Goal: Obtain resource: Download file/media

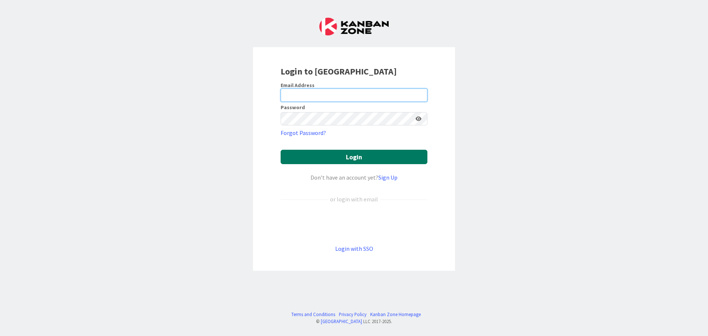
type input "[EMAIL_ADDRESS][DOMAIN_NAME]"
click at [348, 154] on button "Login" at bounding box center [353, 157] width 147 height 14
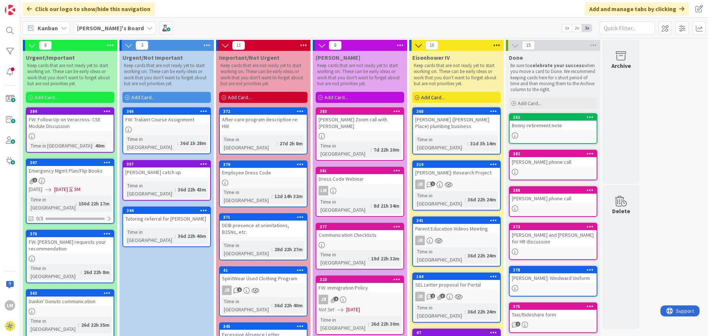
click at [76, 130] on div "FW: Follow-Up on Veracross- CSE Module Discussion" at bounding box center [70, 123] width 87 height 16
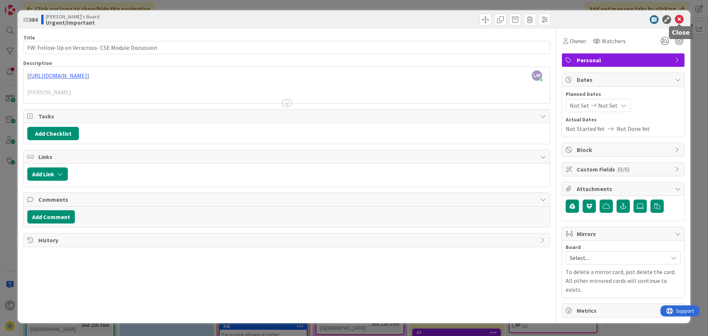
click at [679, 17] on icon at bounding box center [678, 19] width 9 height 9
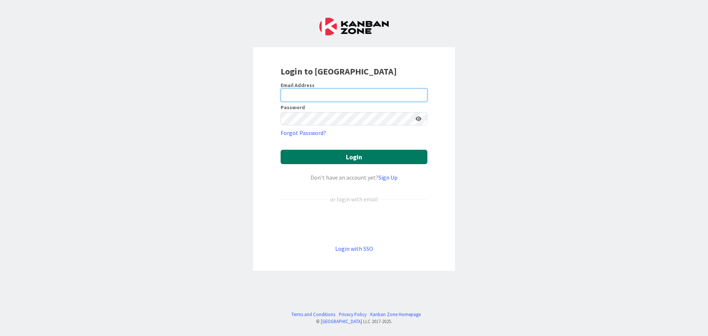
type input "[EMAIL_ADDRESS][DOMAIN_NAME]"
click at [343, 159] on button "Login" at bounding box center [353, 157] width 147 height 14
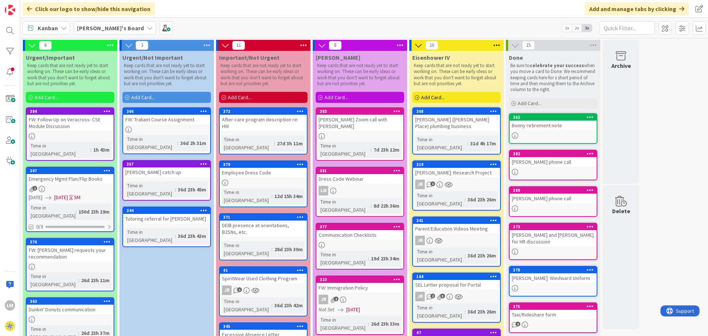
click at [87, 186] on div "1" at bounding box center [70, 189] width 87 height 6
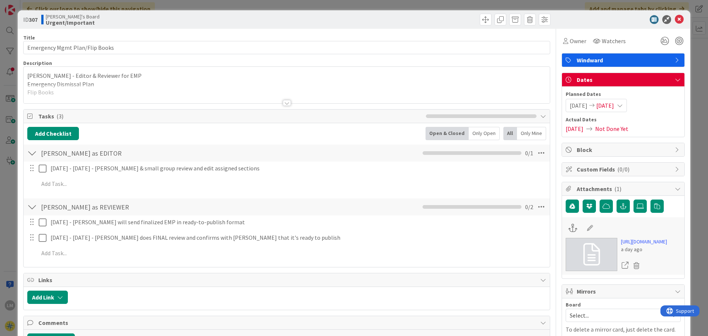
click at [49, 95] on div at bounding box center [287, 93] width 526 height 19
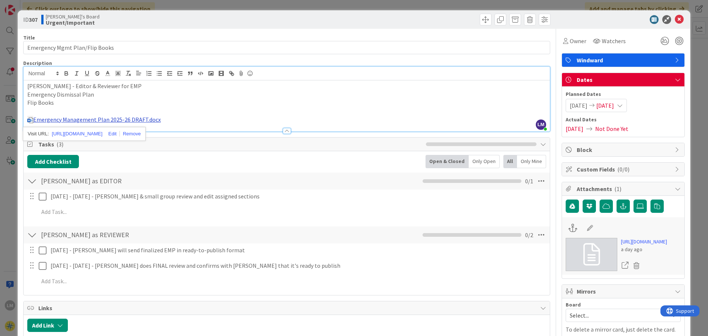
click at [71, 120] on link "Emergency Management Plan 2025-26 DRAFT.docx" at bounding box center [97, 119] width 128 height 7
click at [80, 118] on link "Emergency Management Plan 2025-26 DRAFT.docx" at bounding box center [97, 119] width 128 height 7
click at [83, 132] on link "https://windwardny-my.sharepoint.com/:w:/g/personal/acarelli_thewindwardschool_…" at bounding box center [77, 134] width 50 height 10
click at [215, 105] on p "Flip Books" at bounding box center [286, 102] width 519 height 8
click at [197, 104] on p "Flip Books" at bounding box center [286, 102] width 519 height 8
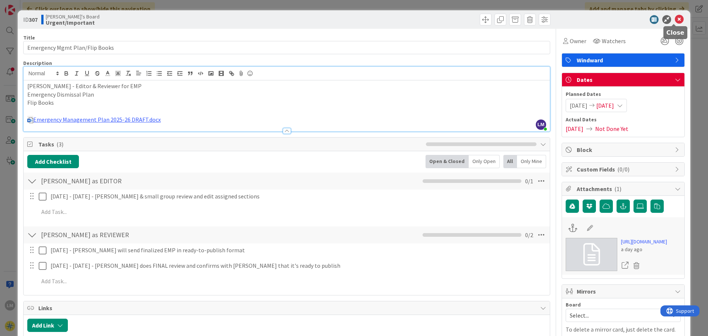
click at [674, 18] on icon at bounding box center [678, 19] width 9 height 9
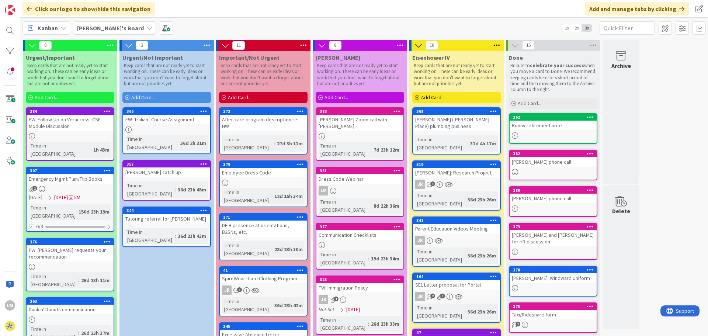
click at [58, 186] on div "1" at bounding box center [70, 189] width 87 height 6
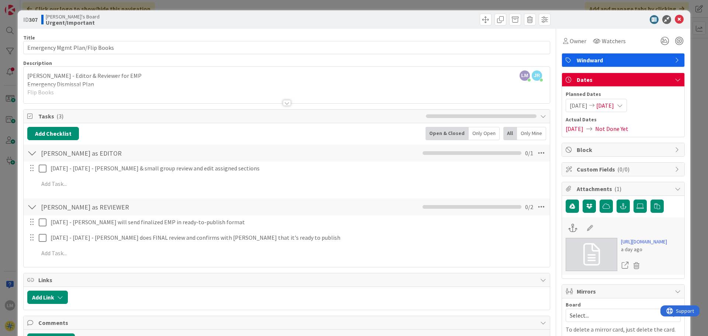
click at [51, 92] on div at bounding box center [287, 93] width 526 height 19
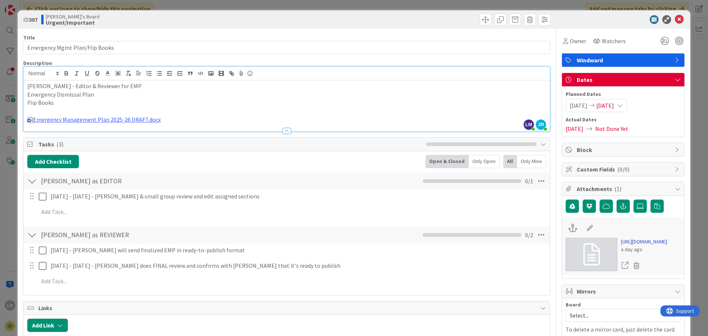
click at [634, 245] on link "https://windwardny-my.sharepoint.com/:w:/g/personal/jrosenshine_thewindwardscho…" at bounding box center [644, 242] width 46 height 8
click at [674, 19] on icon at bounding box center [678, 19] width 9 height 9
